Goal: Communication & Community: Answer question/provide support

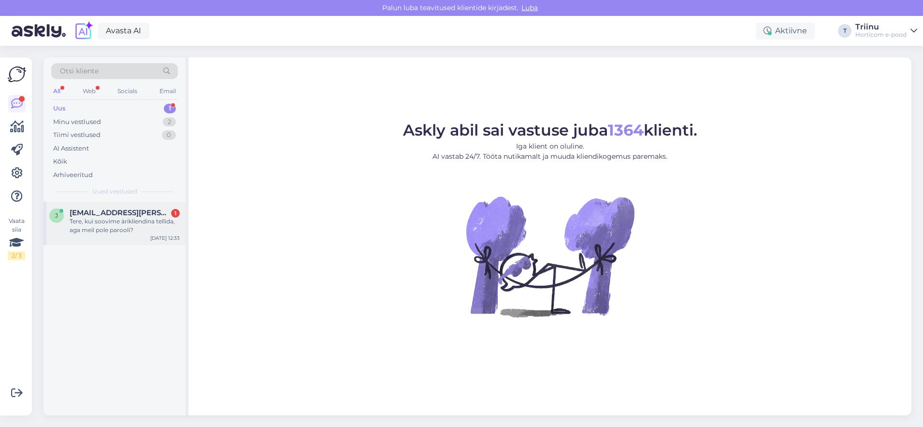
drag, startPoint x: 104, startPoint y: 218, endPoint x: 108, endPoint y: 205, distance: 13.3
click at [104, 217] on div "Tere, kui soovime ärikliendina tellida, aga meil pole parooli?" at bounding box center [125, 225] width 110 height 17
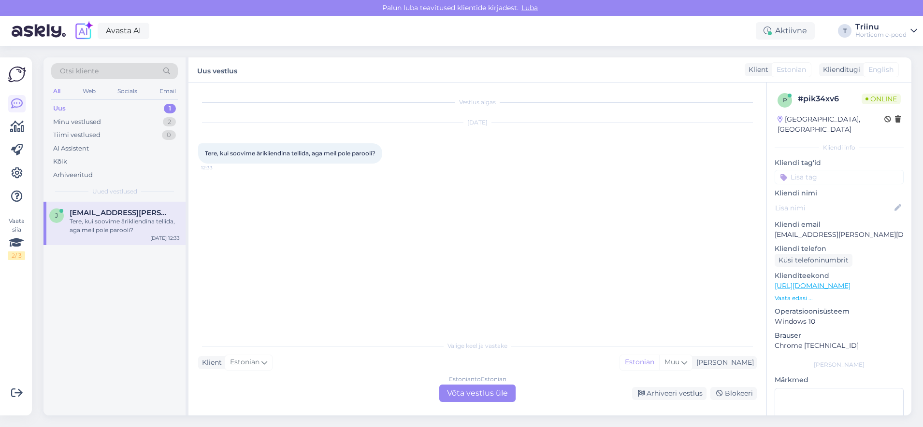
click at [486, 396] on div "Estonian to Estonian Võta vestlus üle" at bounding box center [477, 393] width 76 height 17
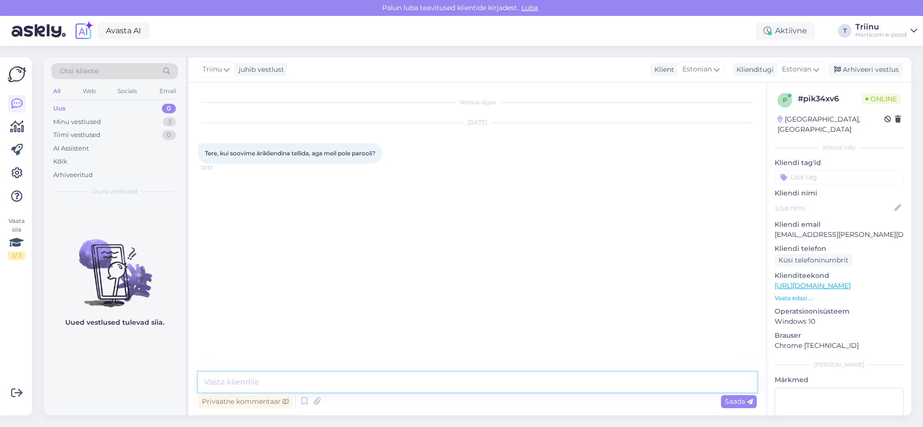
click at [310, 380] on textarea at bounding box center [477, 382] width 558 height 20
type textarea "Tere Kas [PERSON_NAME] meie süsteemis hulgikliendina? Mis firma nimi on, siis s…"
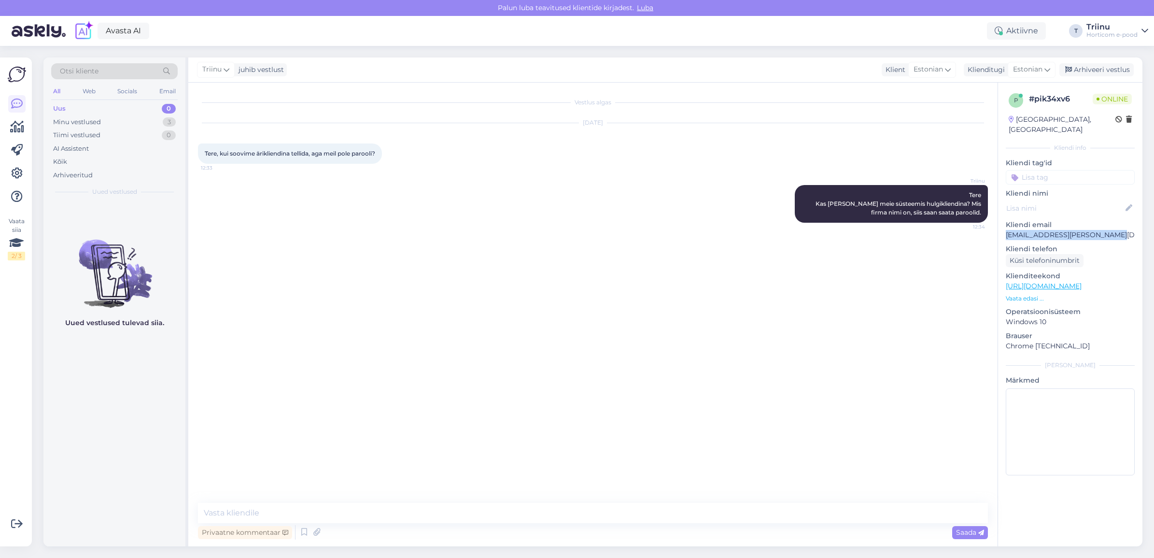
drag, startPoint x: 1114, startPoint y: 223, endPoint x: 1005, endPoint y: 223, distance: 109.6
click at [922, 223] on div "p # pik34xv6 Online [GEOGRAPHIC_DATA], [GEOGRAPHIC_DATA] Kliendi info Kliendi t…" at bounding box center [1070, 286] width 144 height 407
copy p "[EMAIL_ADDRESS][PERSON_NAME][DOMAIN_NAME]"
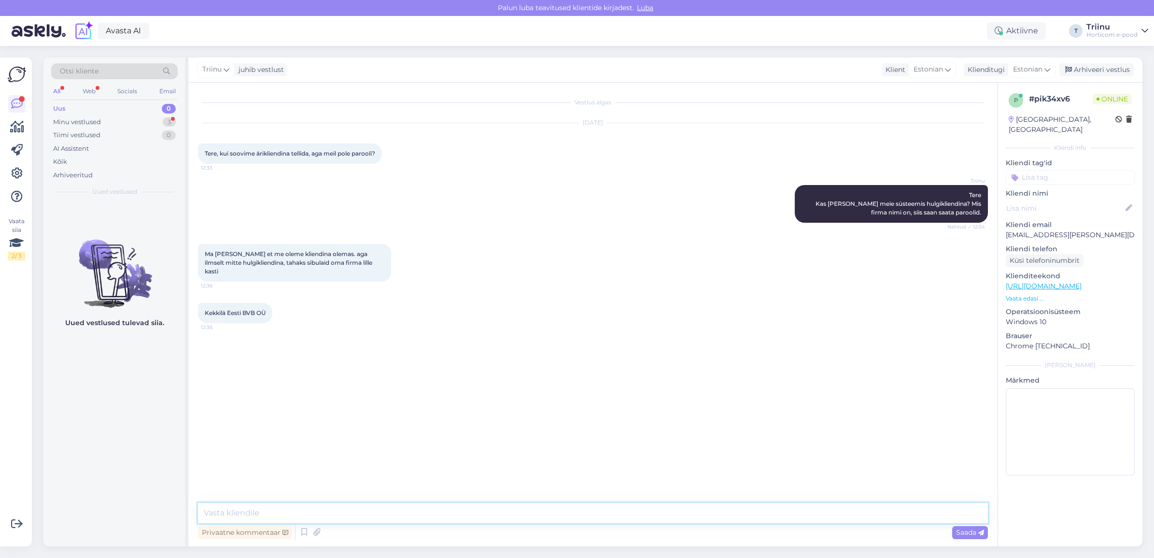
click at [233, 427] on textarea at bounding box center [593, 513] width 790 height 20
type textarea "Kohe kontrollin süsteemist"
click at [361, 427] on textarea at bounding box center [593, 513] width 790 height 20
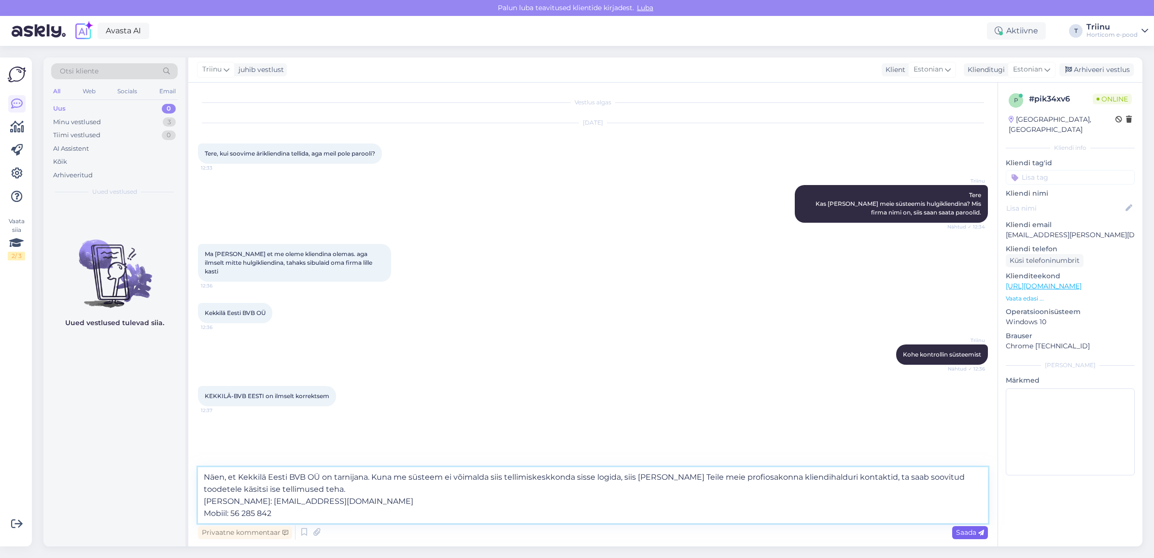
type textarea "Näen, et Kekkilä Eesti BVB OÜ on tarnijana. Kuna me süsteem ei võimalda siis te…"
click at [922, 427] on span "Saada" at bounding box center [970, 532] width 28 height 9
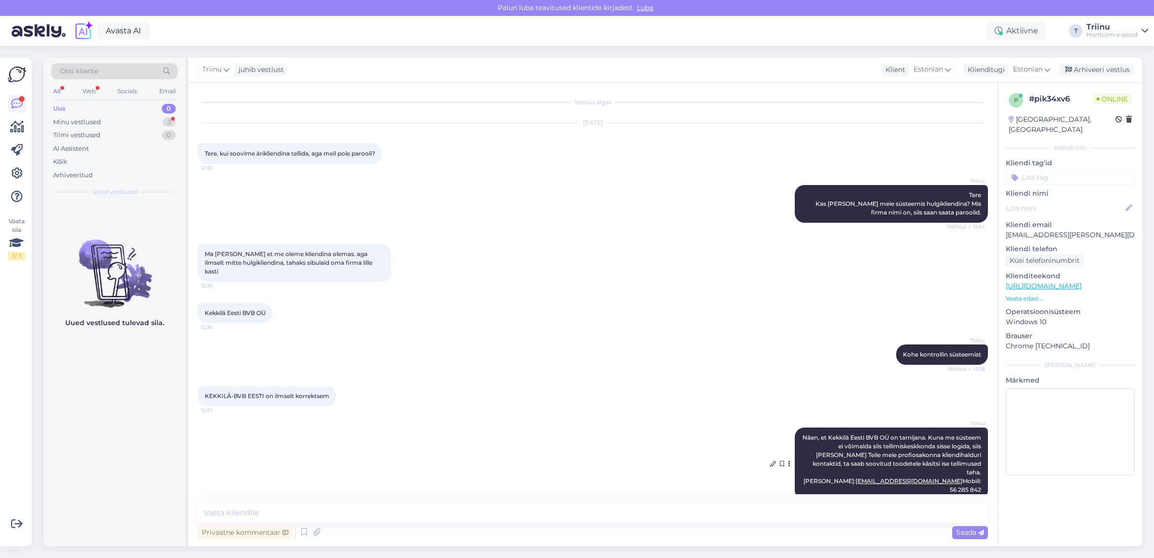
scroll to position [101, 0]
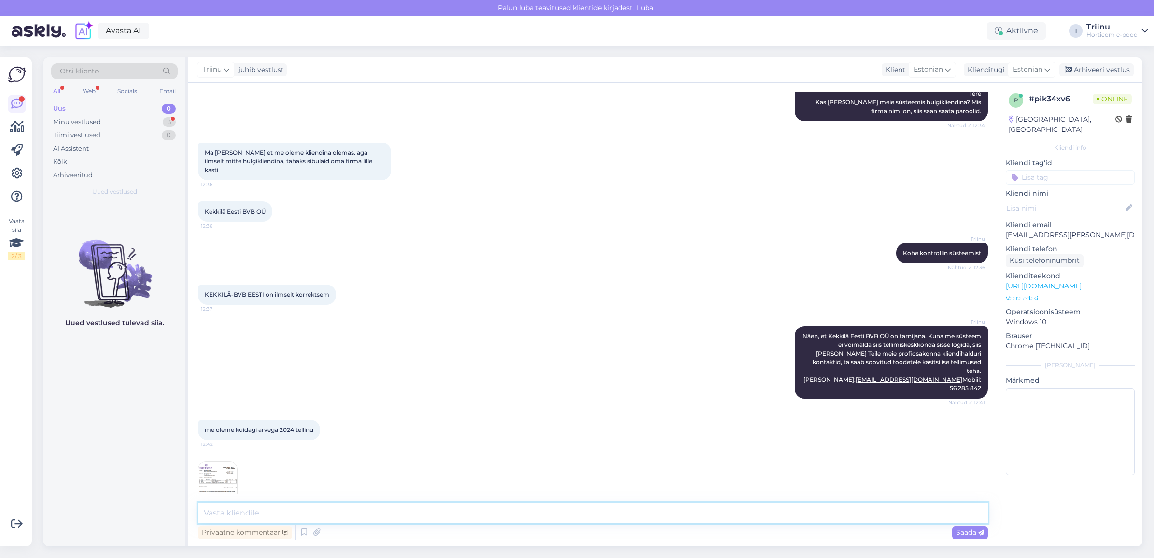
click at [263, 427] on textarea at bounding box center [593, 513] width 790 height 20
type textarea "Just. Kliendihaldur saabki siis ise tellimused [PERSON_NAME] teha."
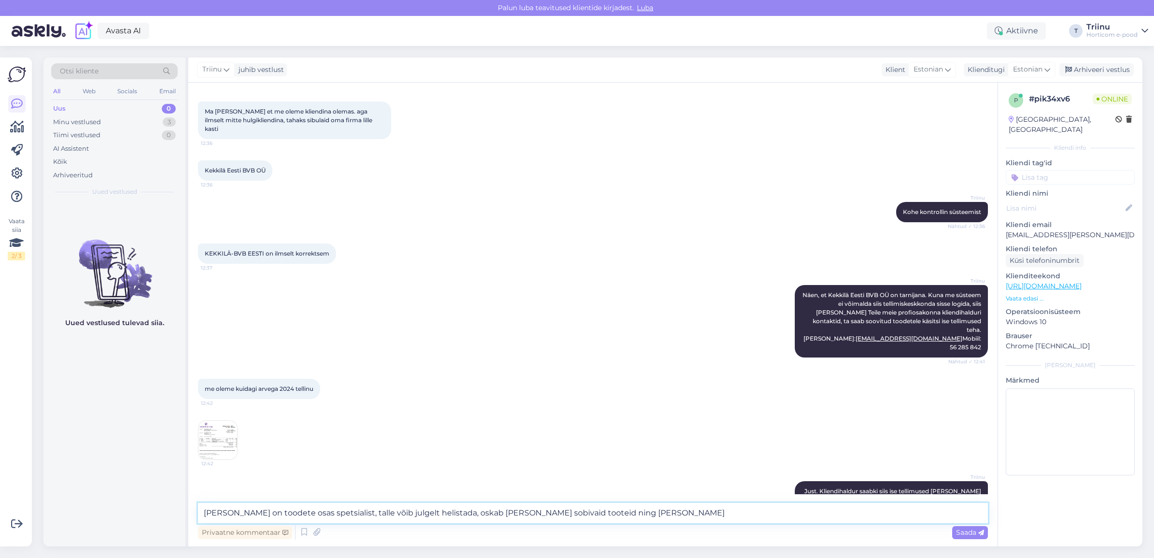
scroll to position [184, 0]
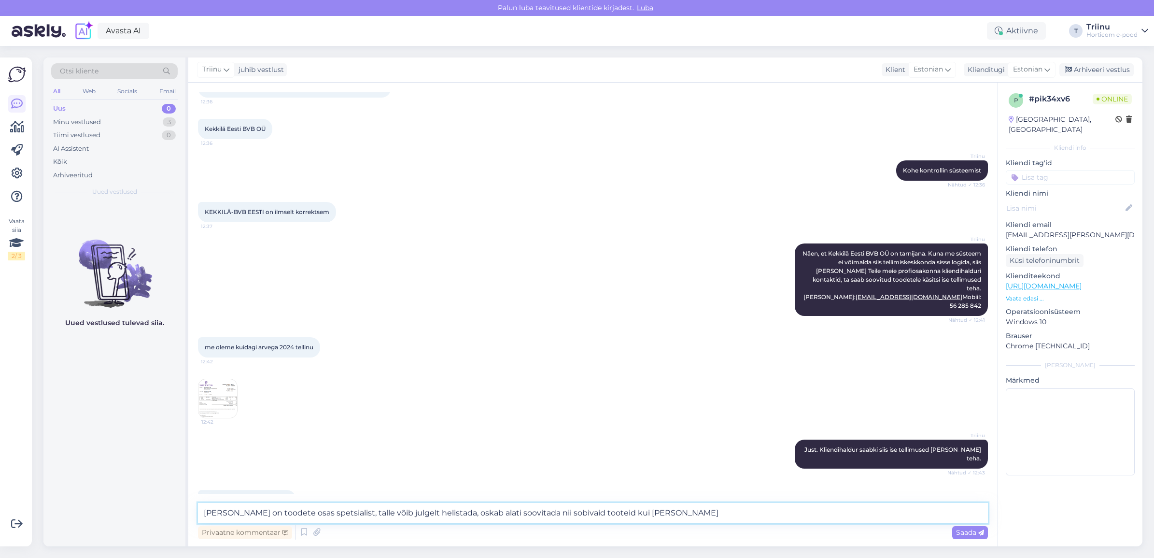
type textarea "[PERSON_NAME] on toodete osas spetsialist, talle võib julgelt helistada, oskab …"
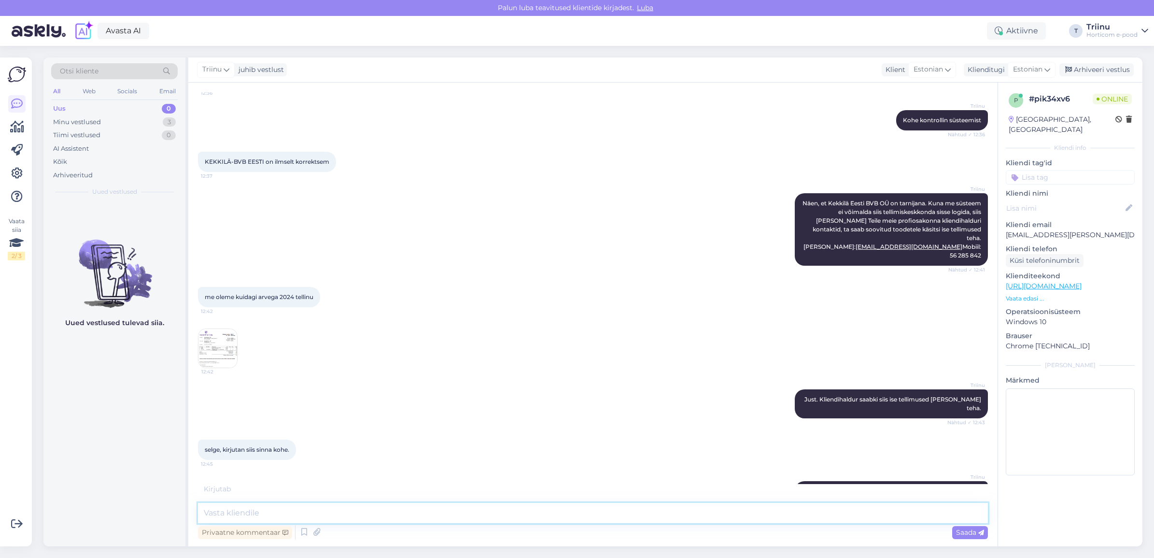
scroll to position [276, 0]
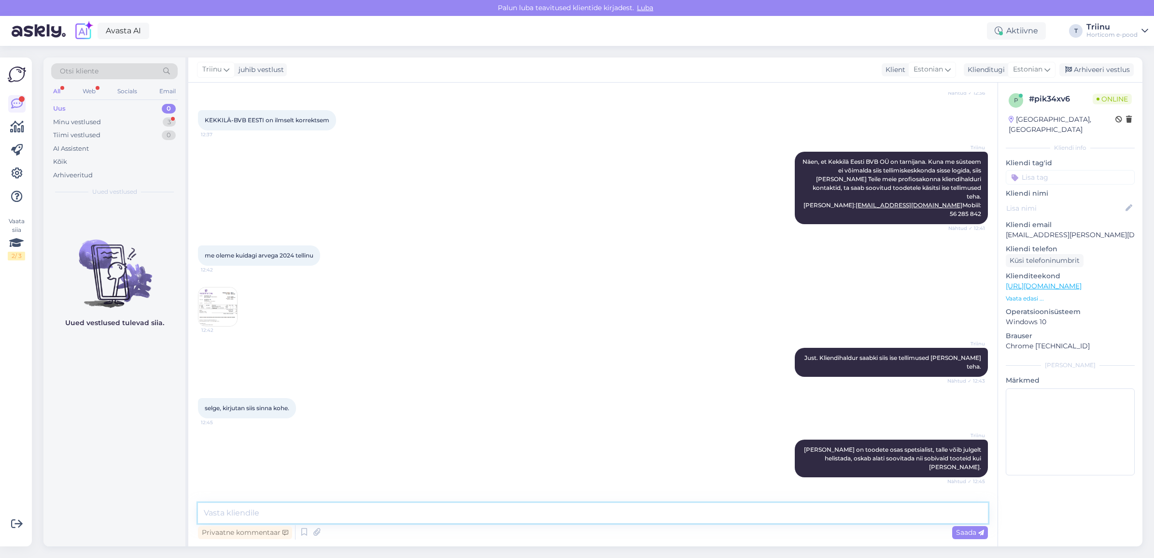
drag, startPoint x: 287, startPoint y: 517, endPoint x: 286, endPoint y: 511, distance: 6.4
click at [287, 427] on textarea at bounding box center [593, 513] width 790 height 20
type textarea "[PERSON_NAME] toredat päeva!"
